Goal: Navigation & Orientation: Find specific page/section

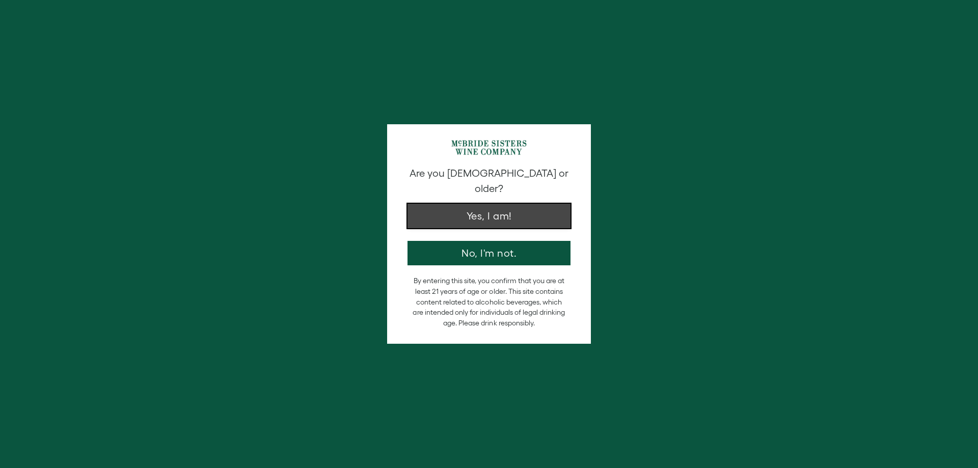
click at [521, 210] on button "Yes, I am!" at bounding box center [489, 216] width 163 height 24
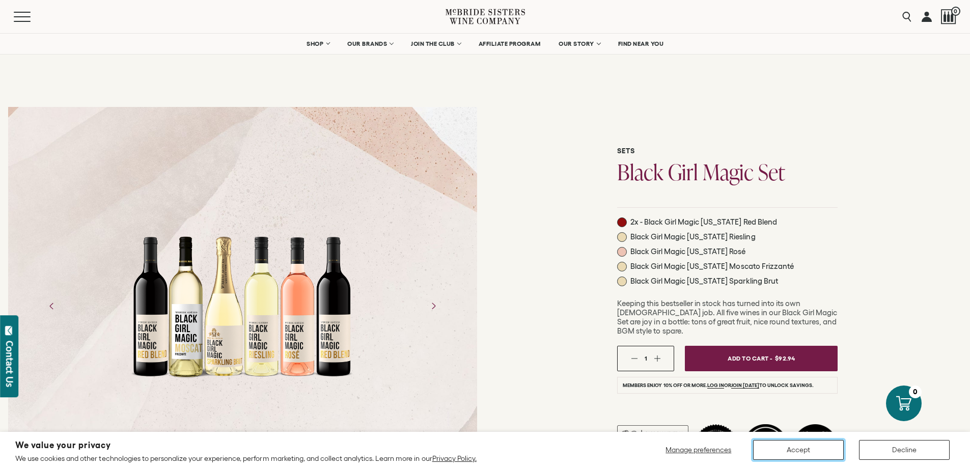
click at [789, 442] on button "Accept" at bounding box center [798, 450] width 91 height 20
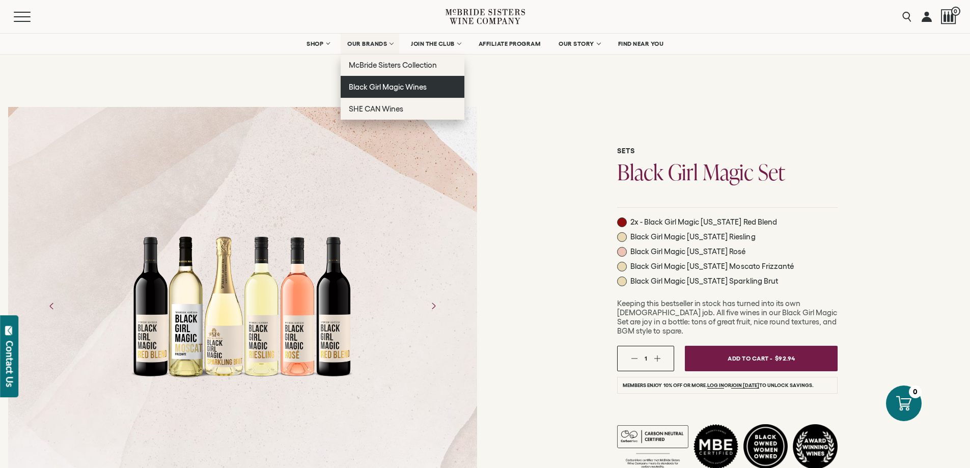
click at [396, 90] on span "Black Girl Magic Wines" at bounding box center [388, 87] width 78 height 9
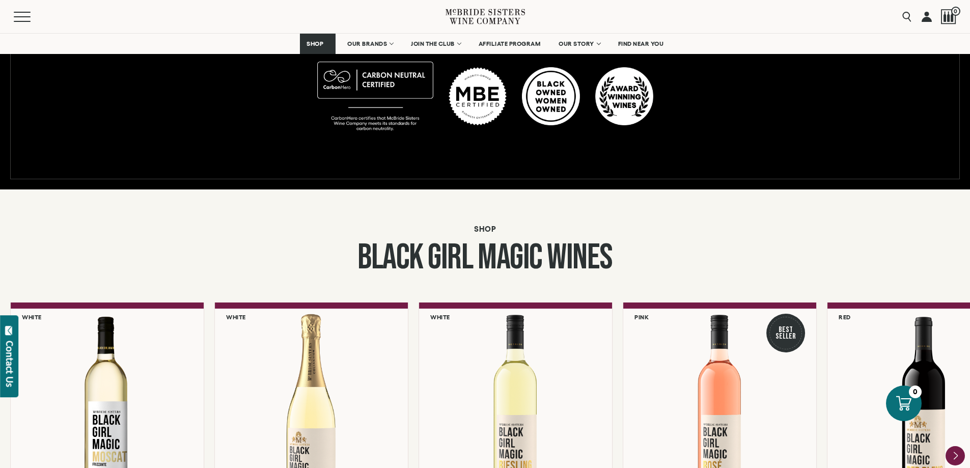
scroll to position [713, 0]
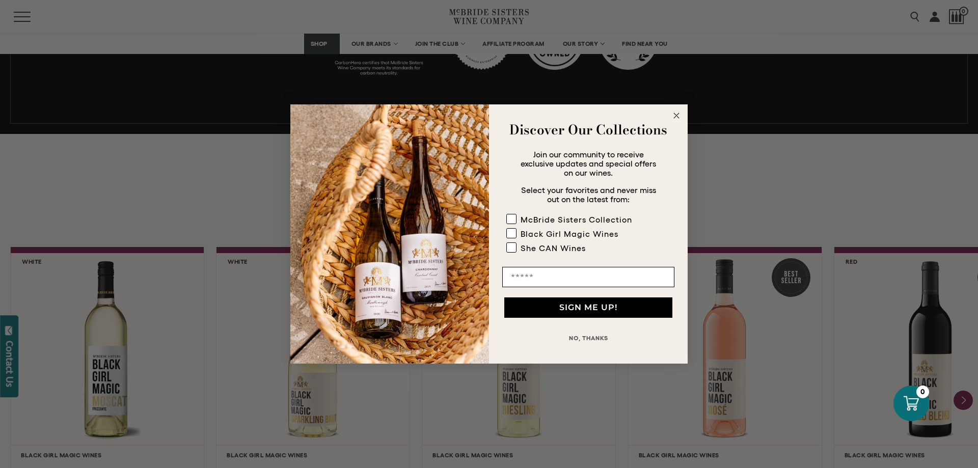
click at [671, 116] on circle "Close dialog" at bounding box center [677, 116] width 12 height 12
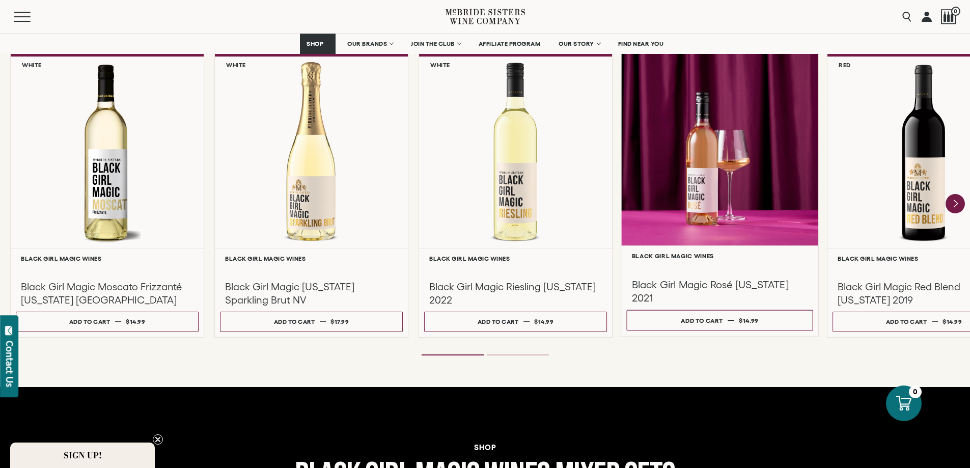
scroll to position [917, 0]
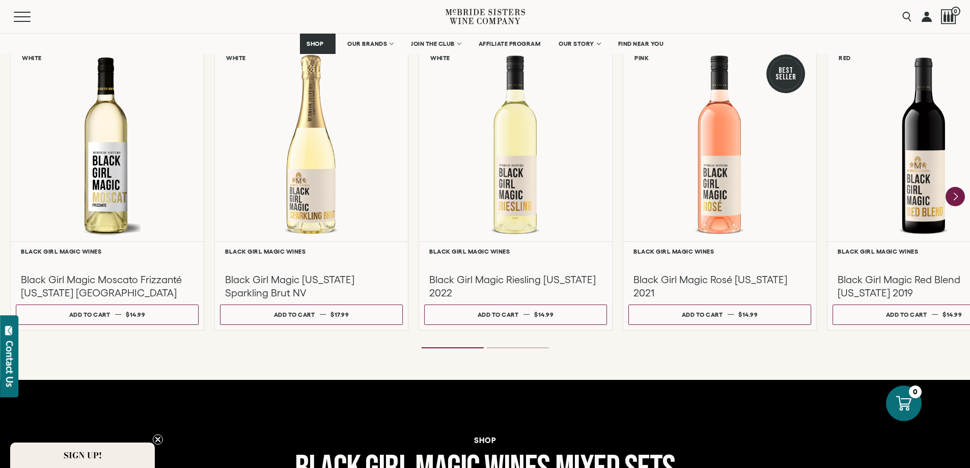
click at [527, 349] on ol at bounding box center [486, 348] width 408 height 4
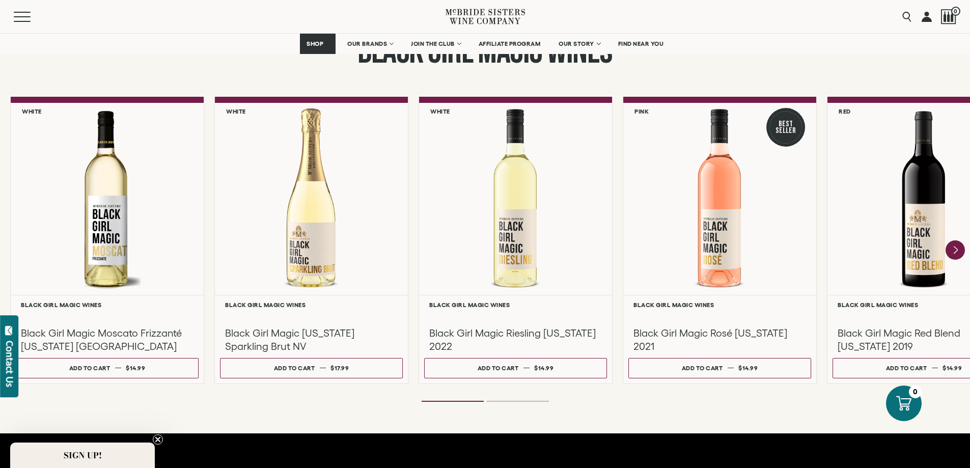
scroll to position [815, 0]
